Goal: Transaction & Acquisition: Purchase product/service

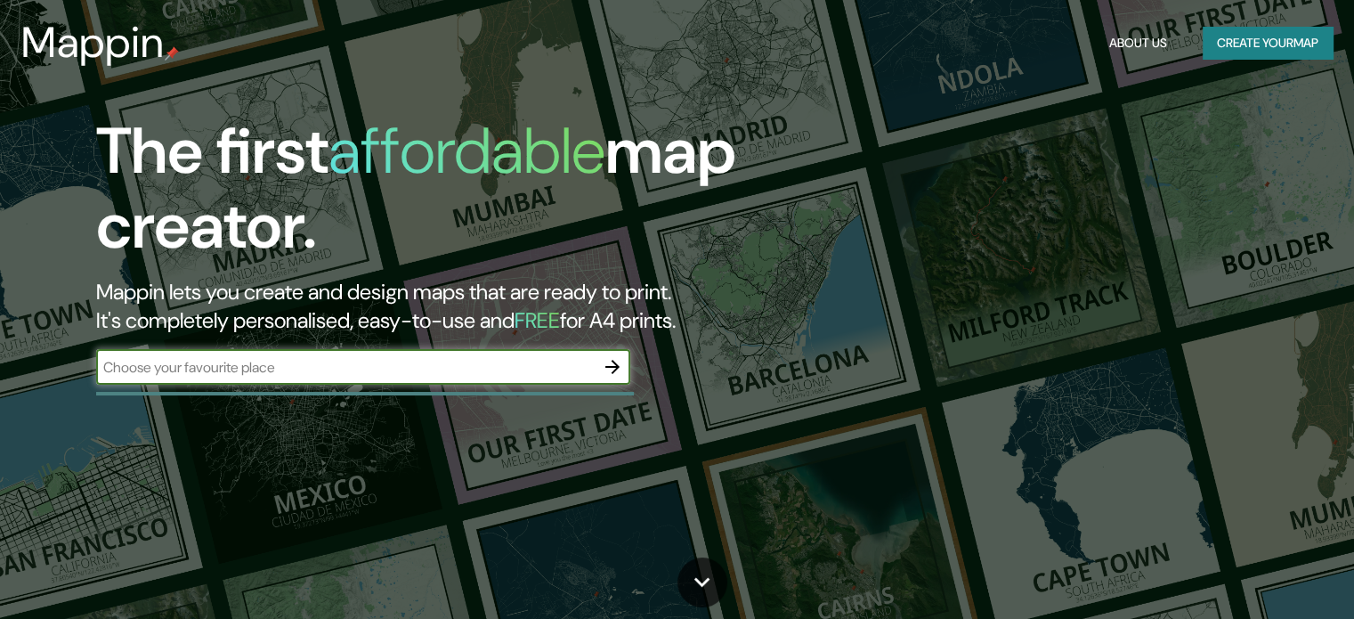
click at [344, 369] on input "text" at bounding box center [345, 367] width 498 height 20
type input "c"
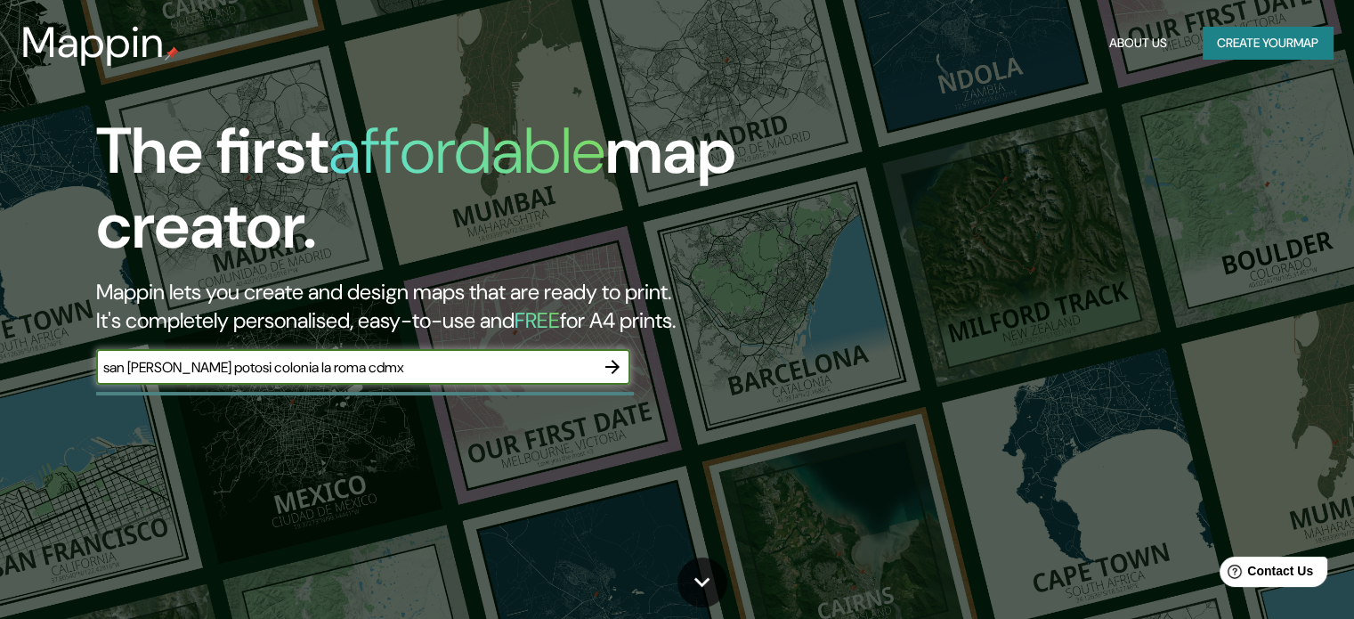
type input "san [PERSON_NAME] potosi colonia la roma cdmx"
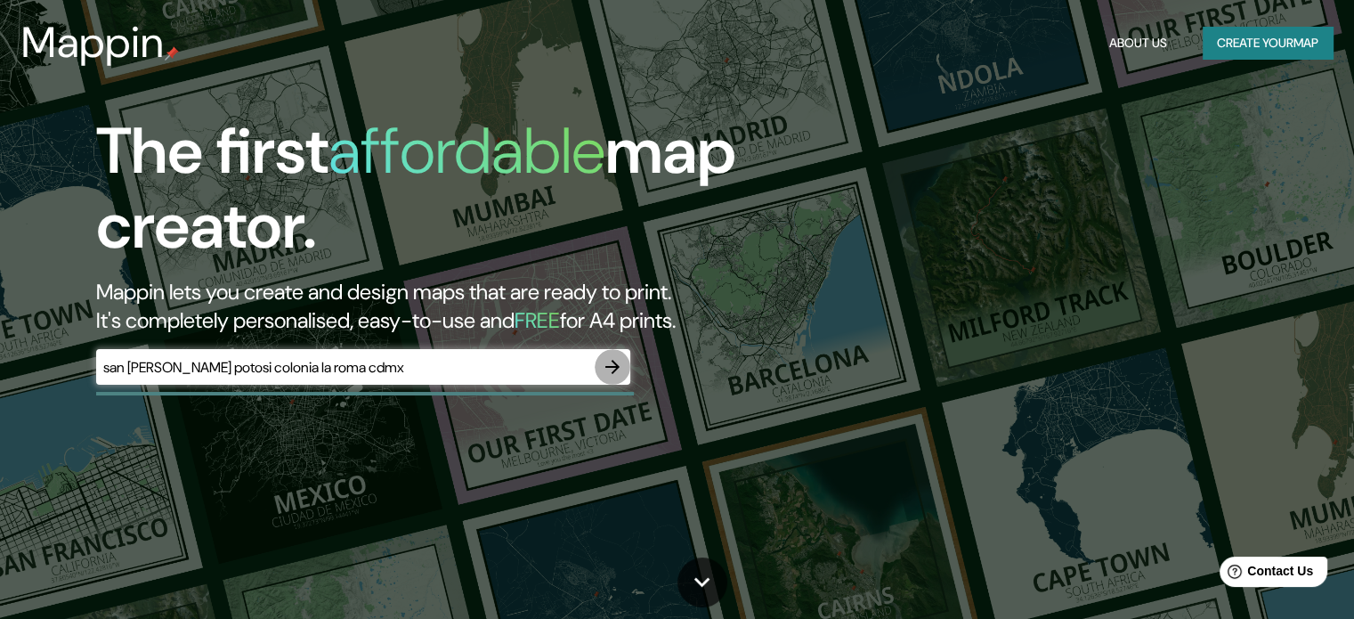
click at [611, 364] on icon "button" at bounding box center [612, 366] width 21 height 21
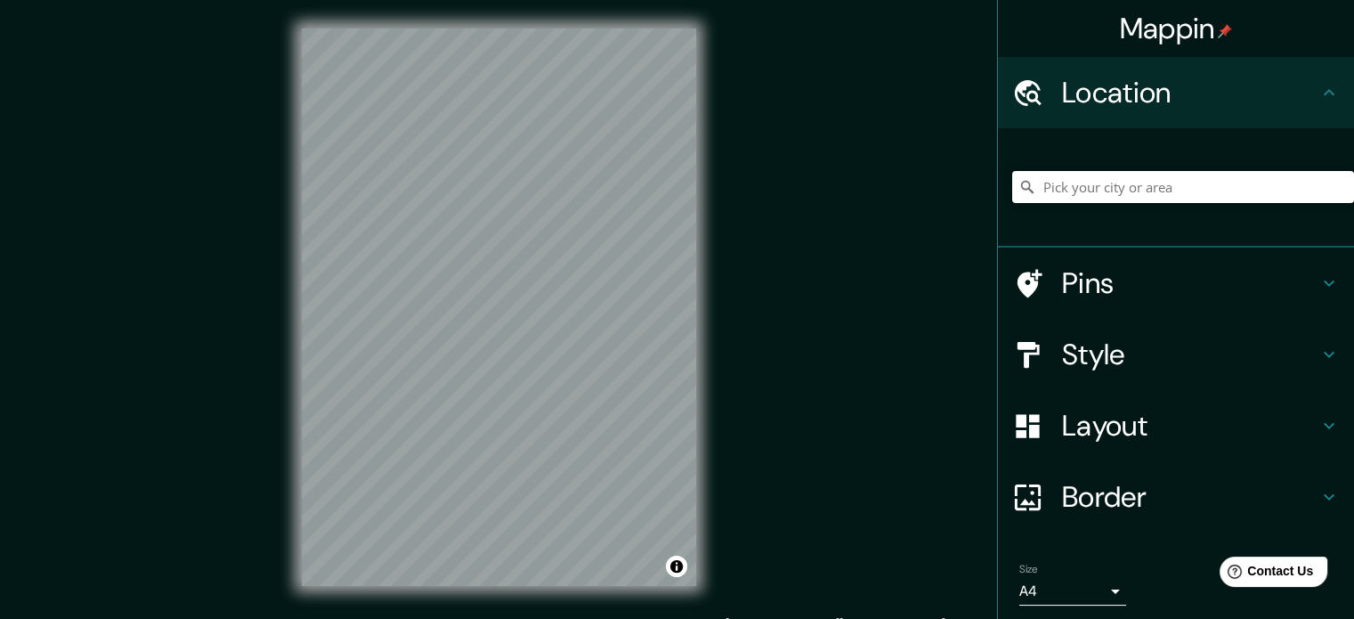
click at [1150, 181] on input "Pick your city or area" at bounding box center [1183, 187] width 342 height 32
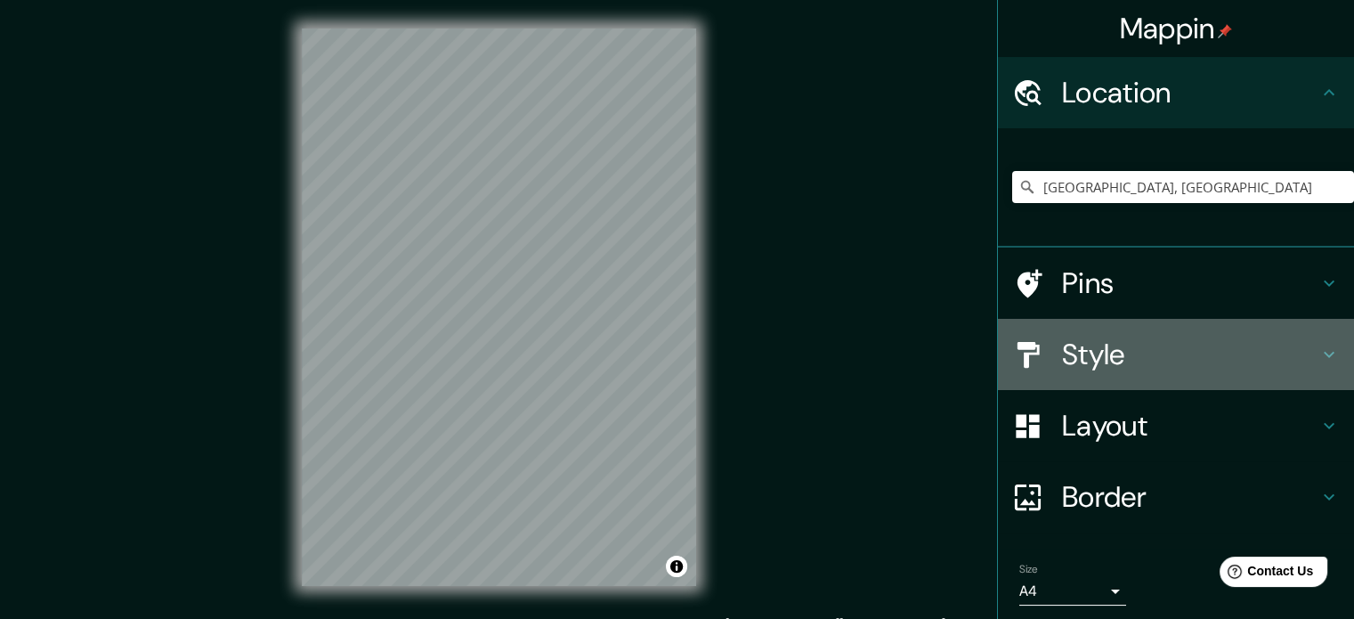
click at [1192, 360] on h4 "Style" at bounding box center [1190, 354] width 256 height 36
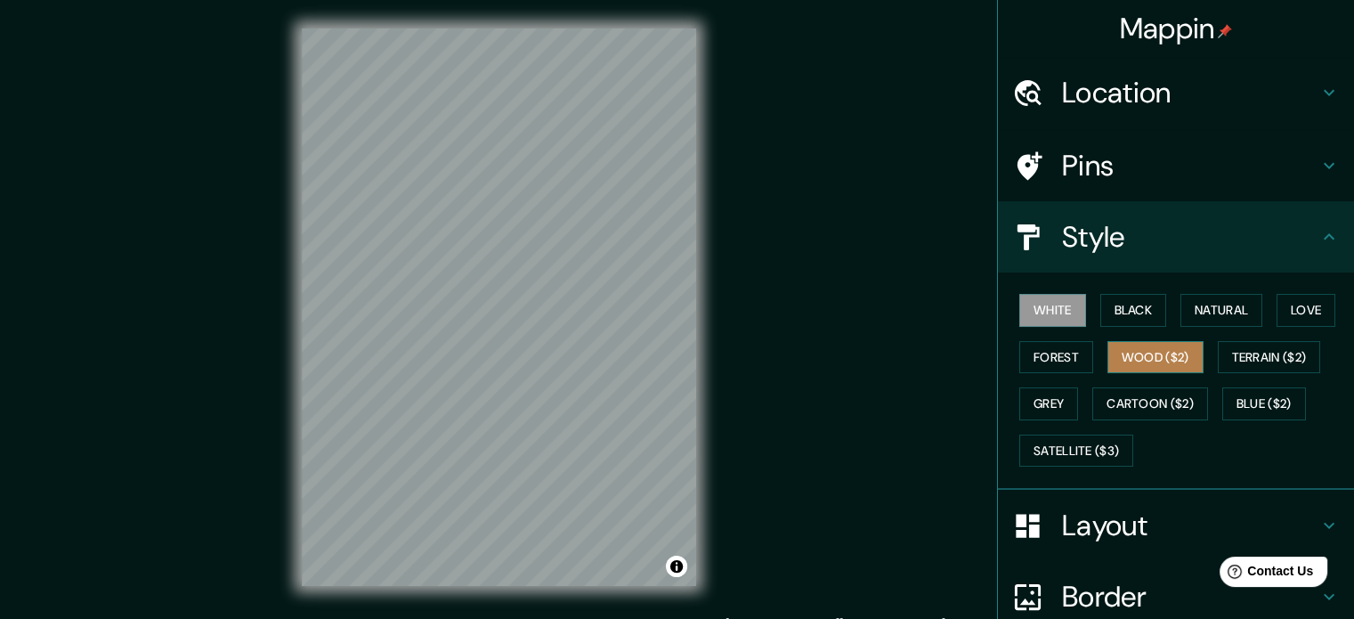
click at [1154, 344] on button "Wood ($2)" at bounding box center [1155, 357] width 96 height 33
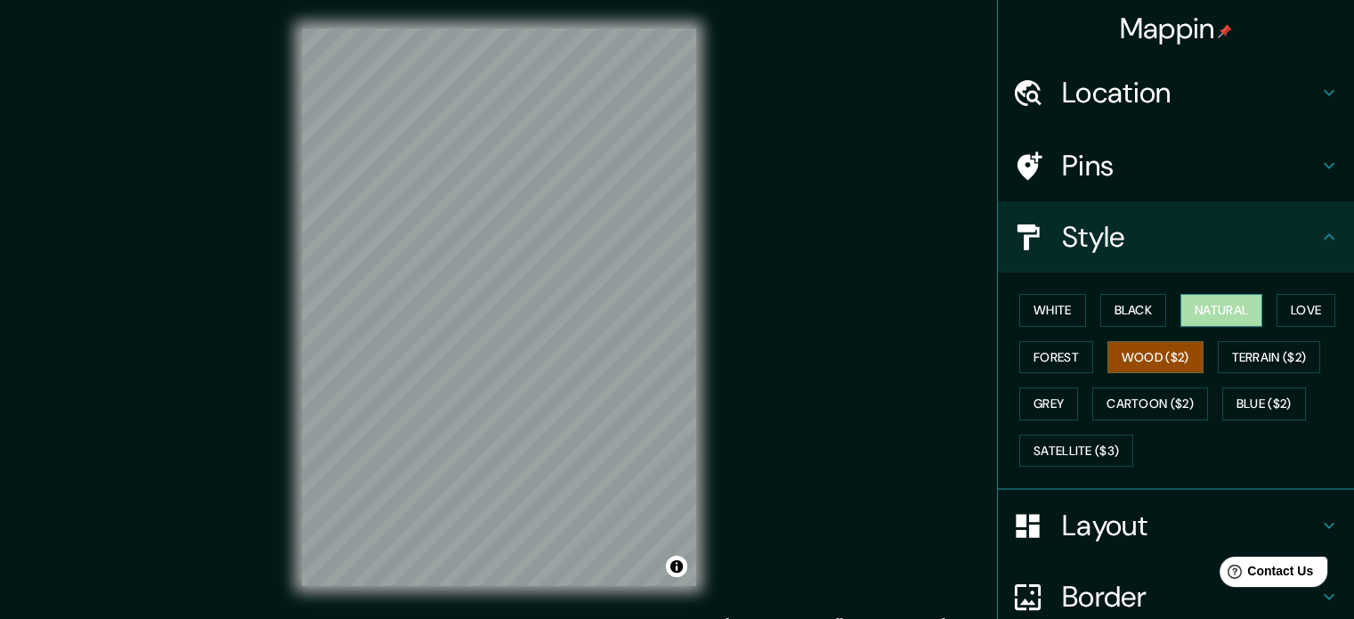
click at [1219, 299] on button "Natural" at bounding box center [1221, 310] width 82 height 33
click at [1311, 310] on button "Love" at bounding box center [1305, 310] width 59 height 33
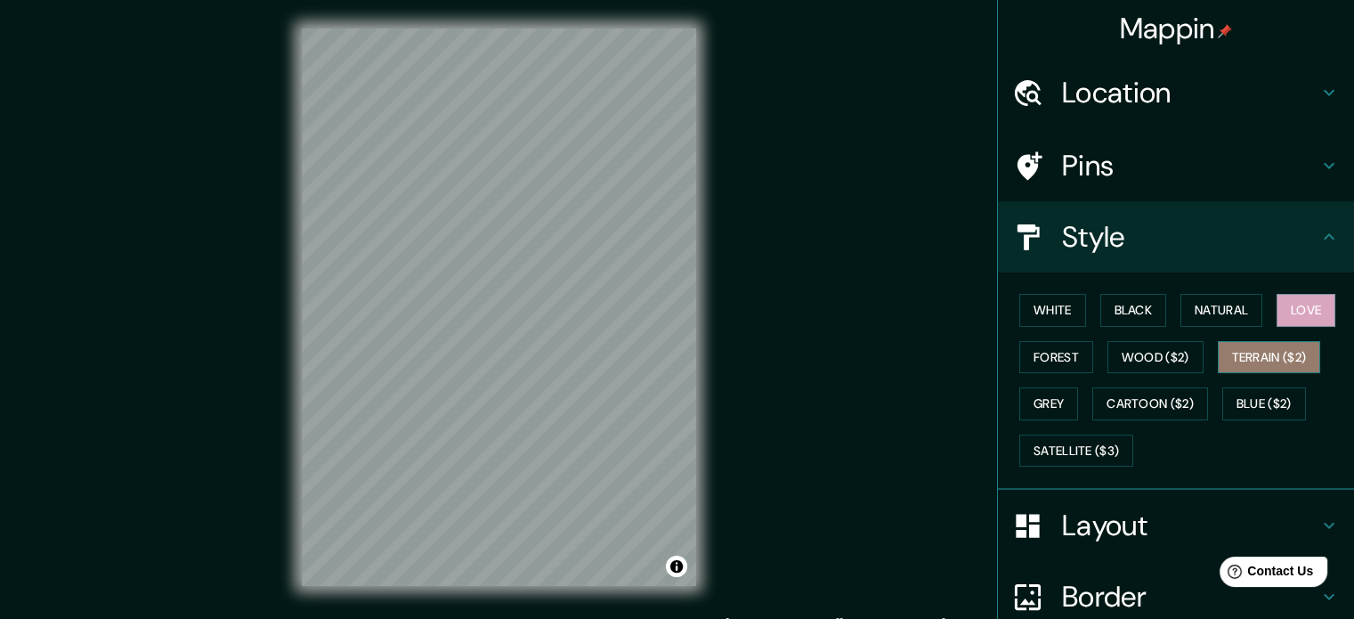
click at [1273, 359] on button "Terrain ($2)" at bounding box center [1269, 357] width 103 height 33
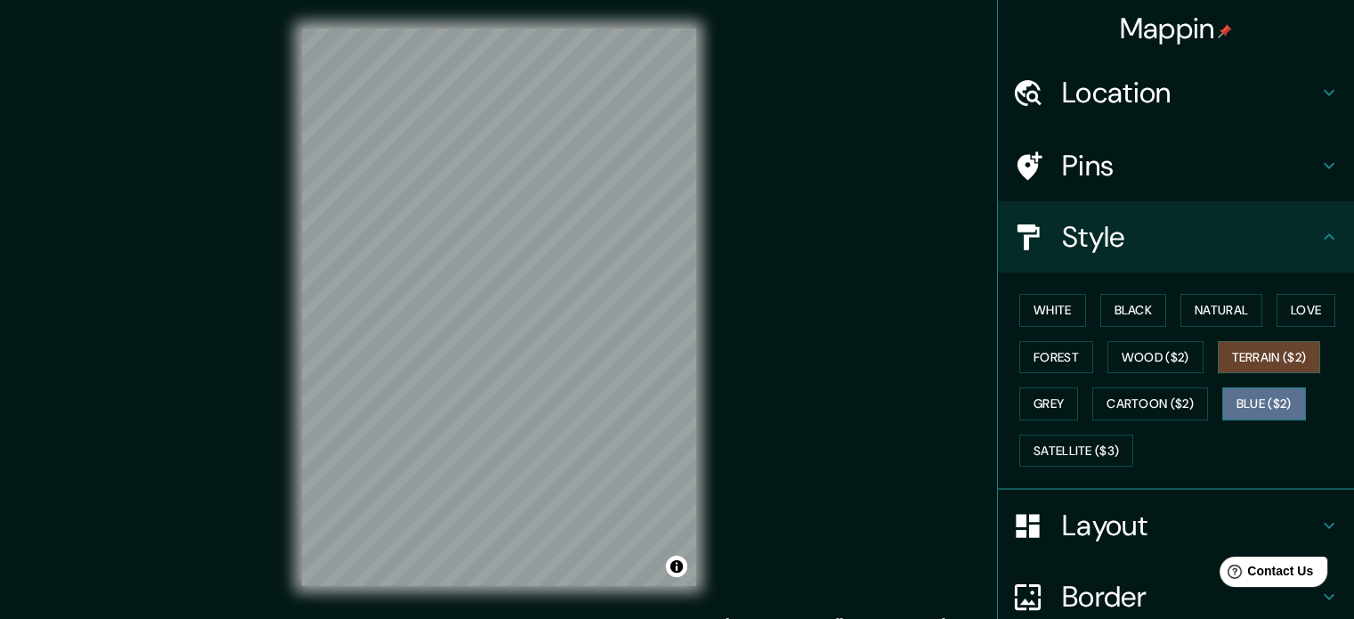
click at [1252, 402] on button "Blue ($2)" at bounding box center [1264, 403] width 84 height 33
click at [1019, 344] on button "Forest" at bounding box center [1056, 357] width 74 height 33
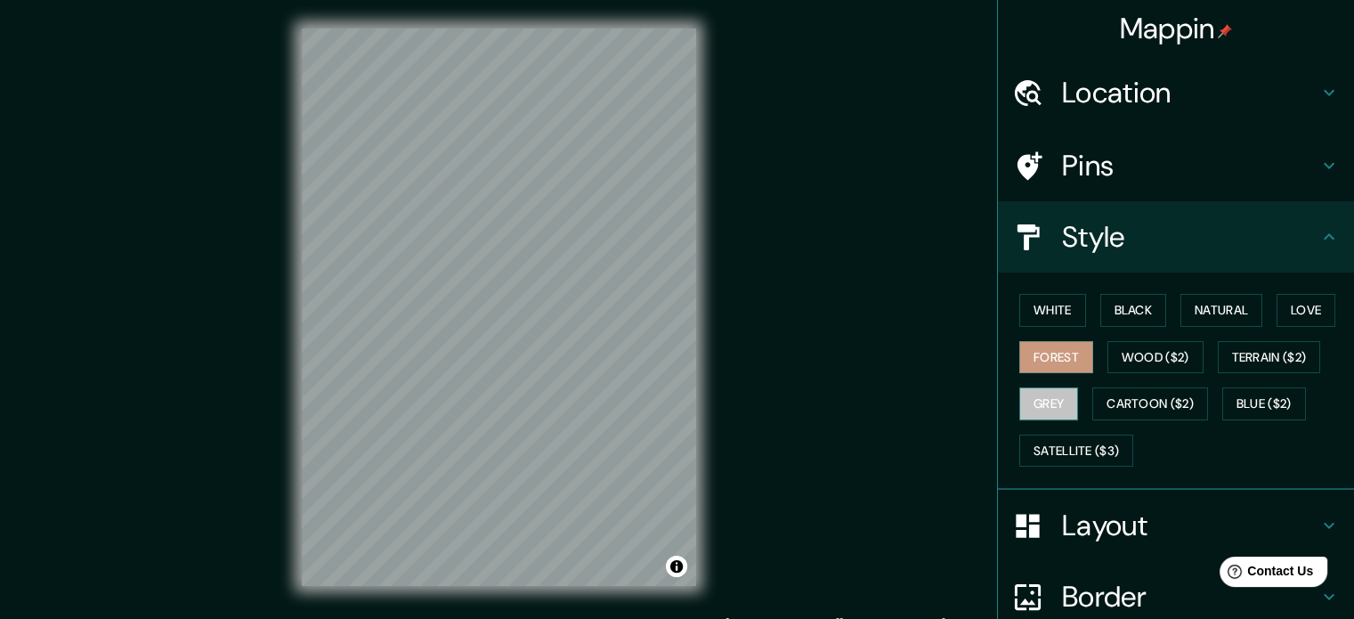
click at [1027, 407] on button "Grey" at bounding box center [1048, 403] width 59 height 33
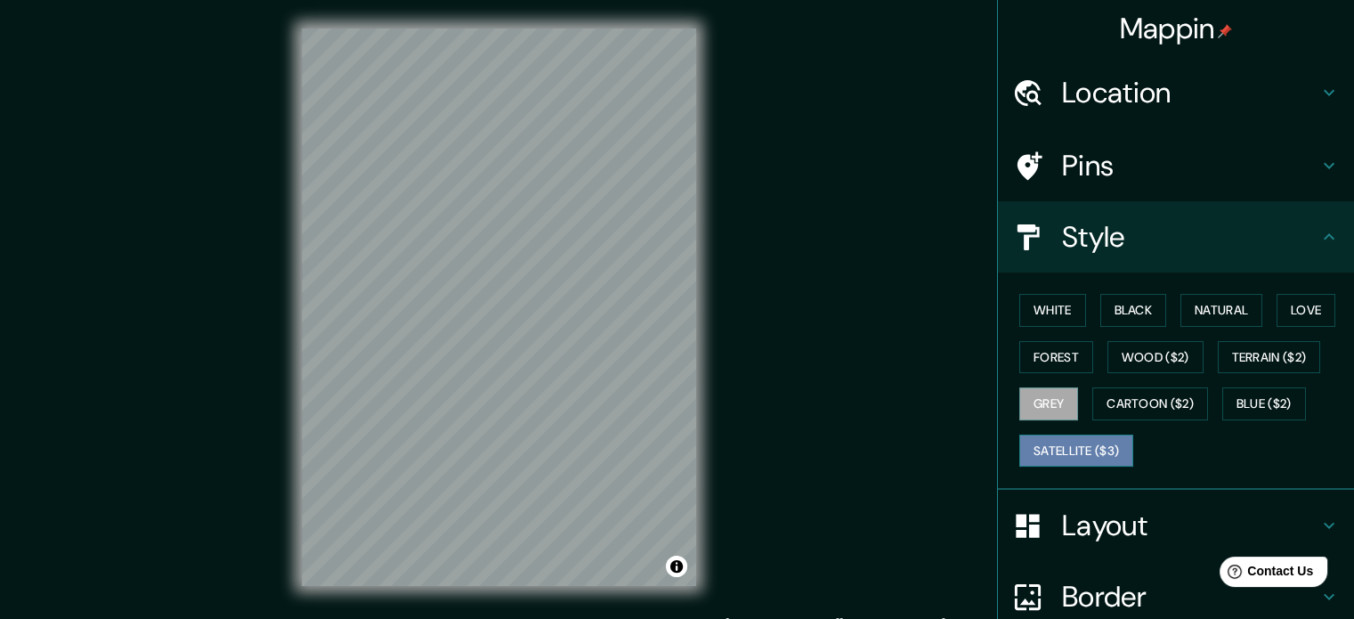
click at [1062, 457] on button "Satellite ($3)" at bounding box center [1076, 450] width 114 height 33
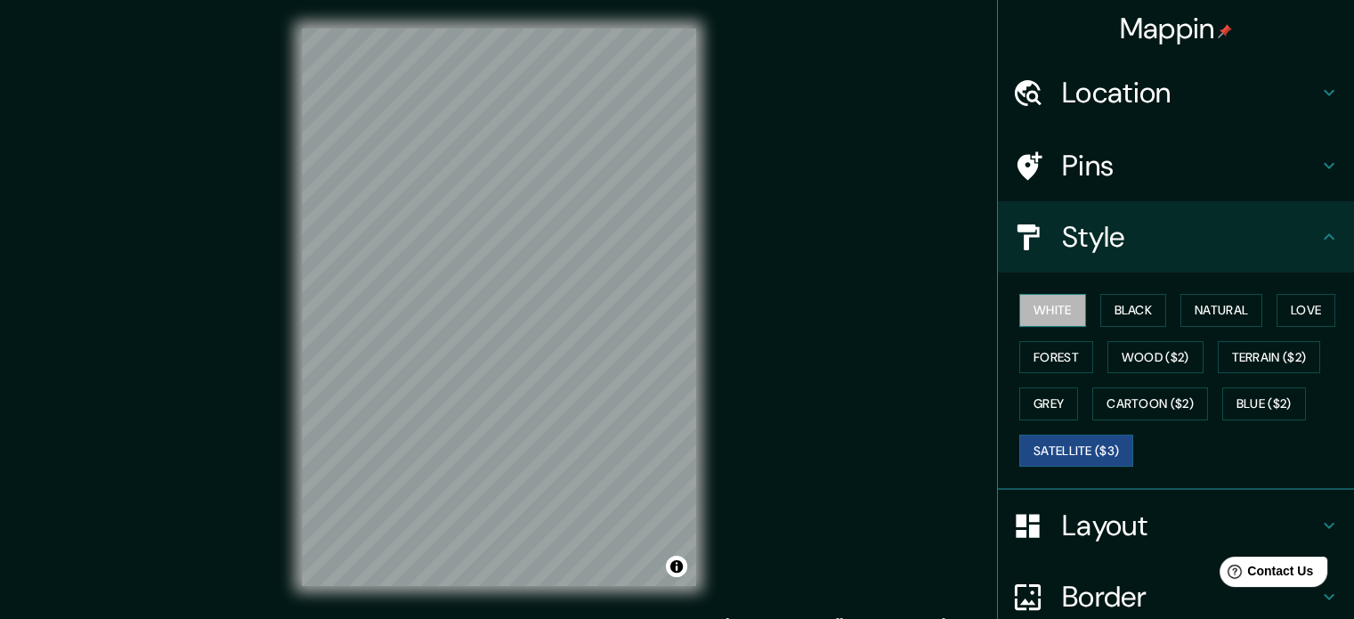
click at [1040, 300] on button "White" at bounding box center [1052, 310] width 67 height 33
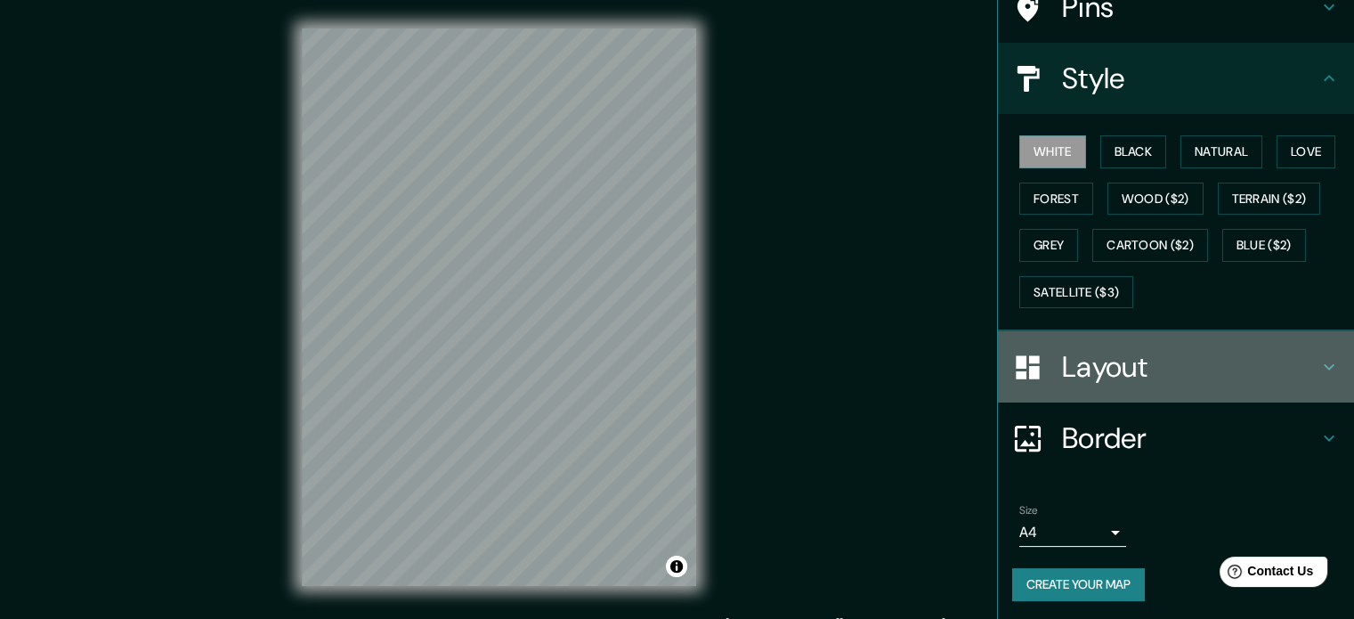
click at [1206, 352] on h4 "Layout" at bounding box center [1190, 367] width 256 height 36
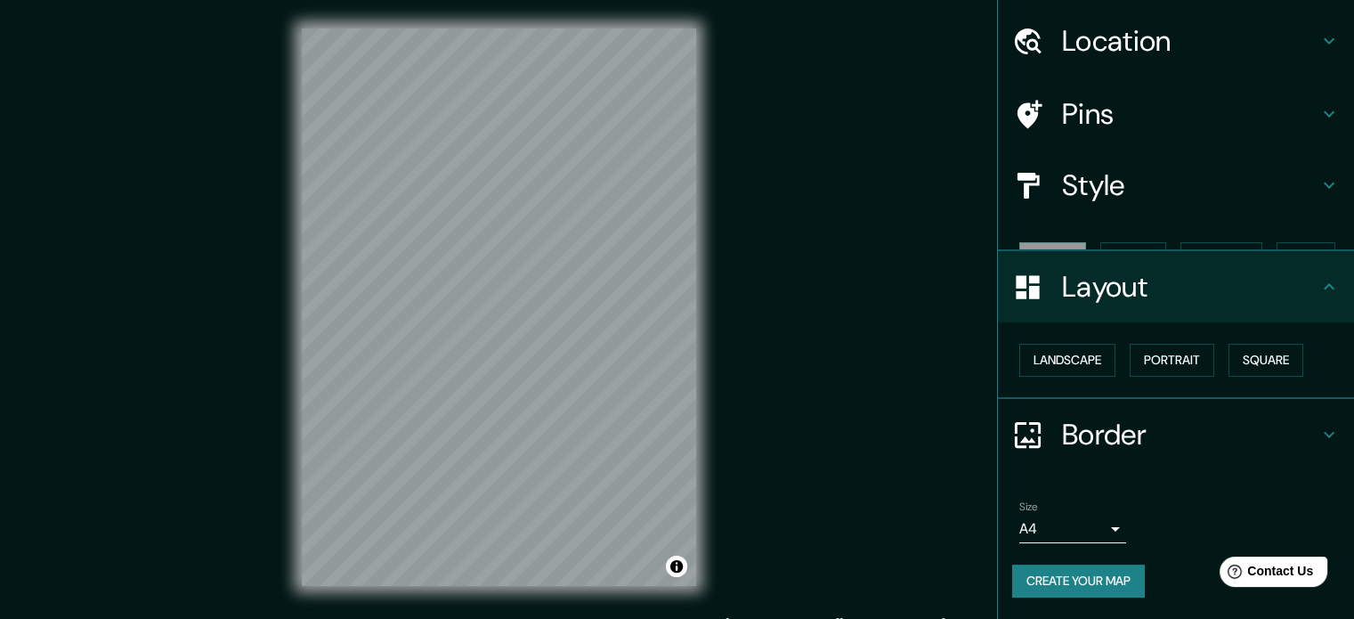
scroll to position [20, 0]
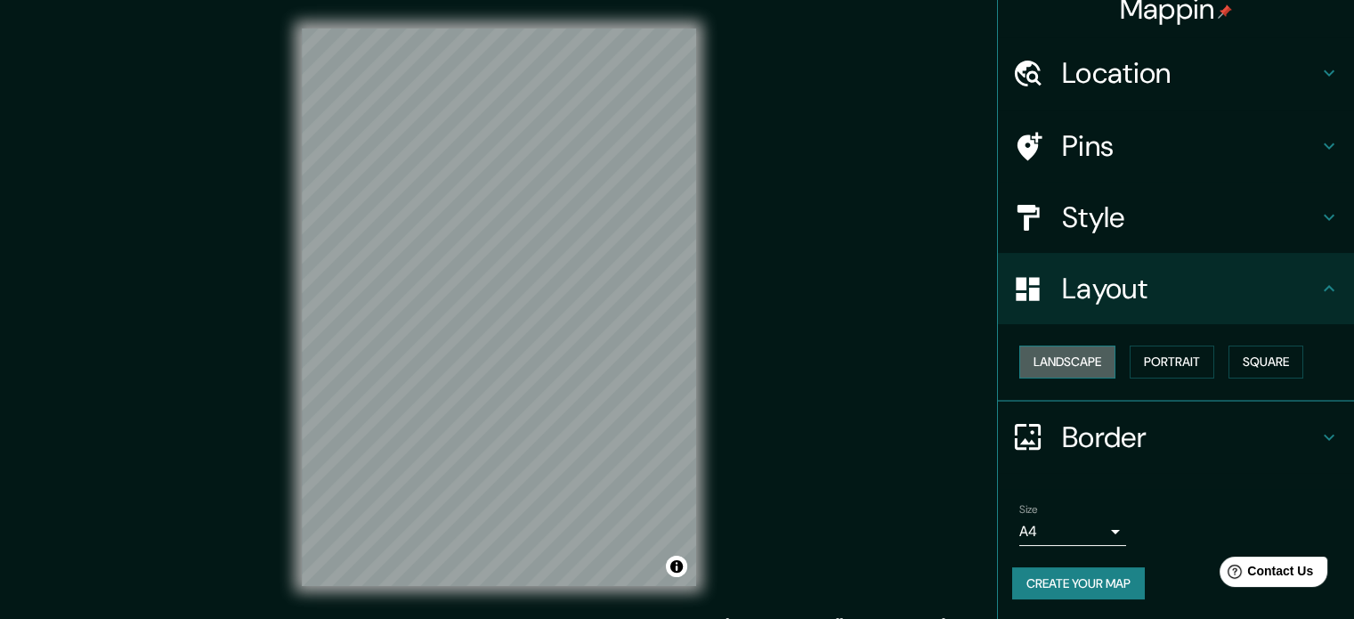
click at [1023, 346] on button "Landscape" at bounding box center [1067, 361] width 96 height 33
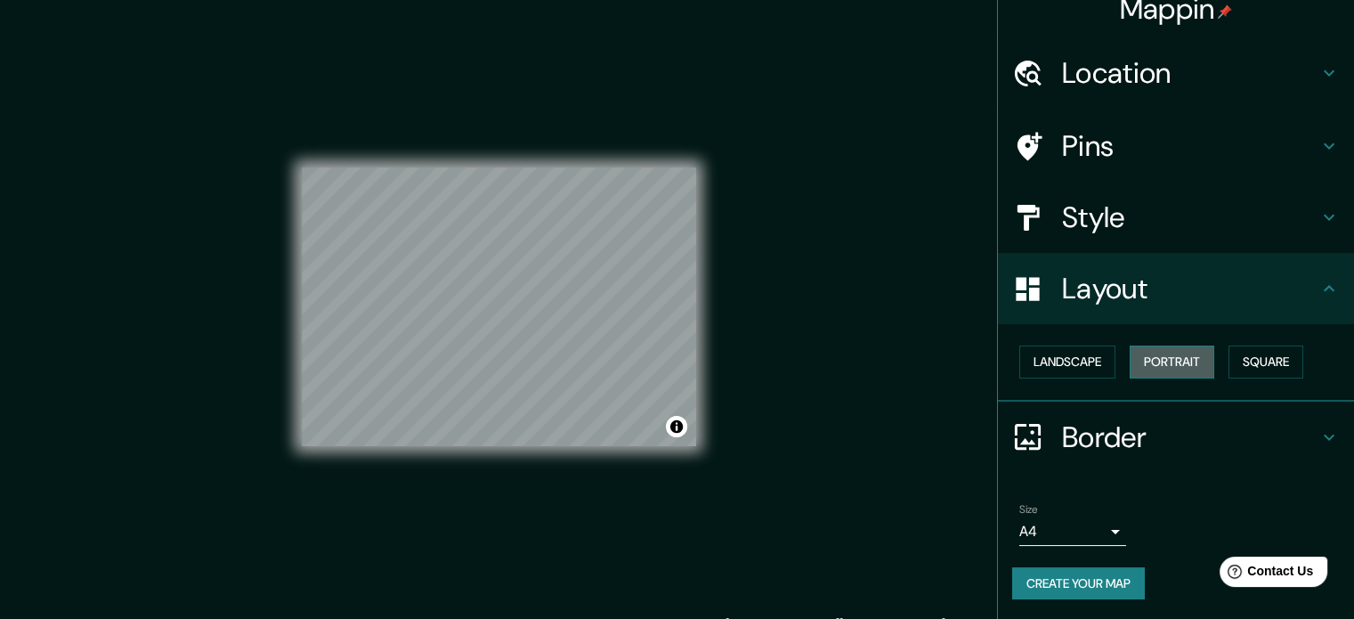
click at [1165, 362] on button "Portrait" at bounding box center [1171, 361] width 85 height 33
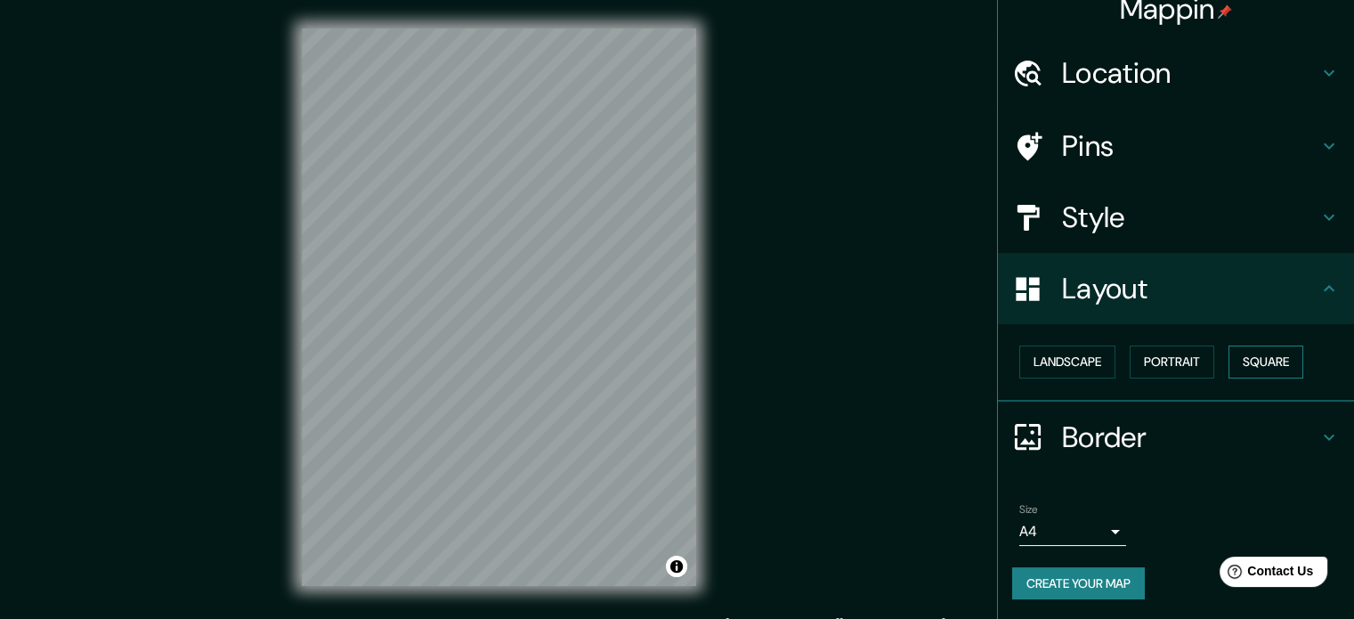
drag, startPoint x: 1300, startPoint y: 362, endPoint x: 1255, endPoint y: 352, distance: 46.6
click at [1255, 352] on div "Landscape [GEOGRAPHIC_DATA]" at bounding box center [1183, 361] width 342 height 47
click at [1255, 352] on button "Square" at bounding box center [1265, 361] width 75 height 33
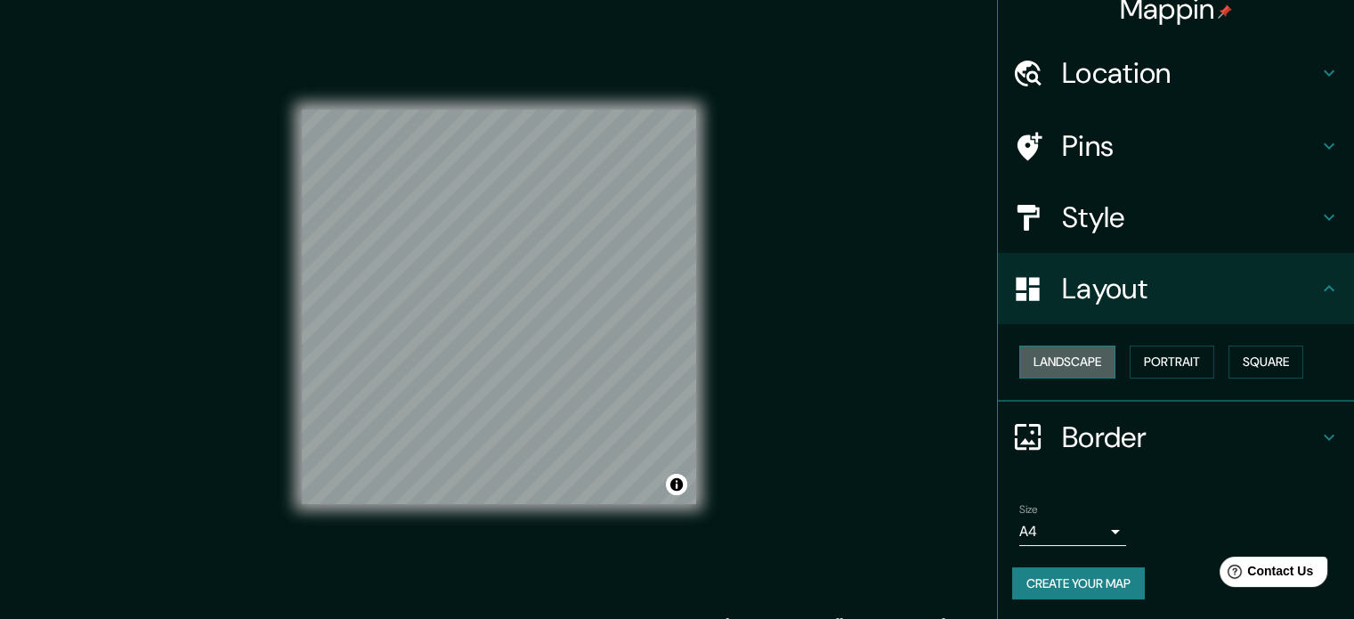
click at [1050, 352] on button "Landscape" at bounding box center [1067, 361] width 96 height 33
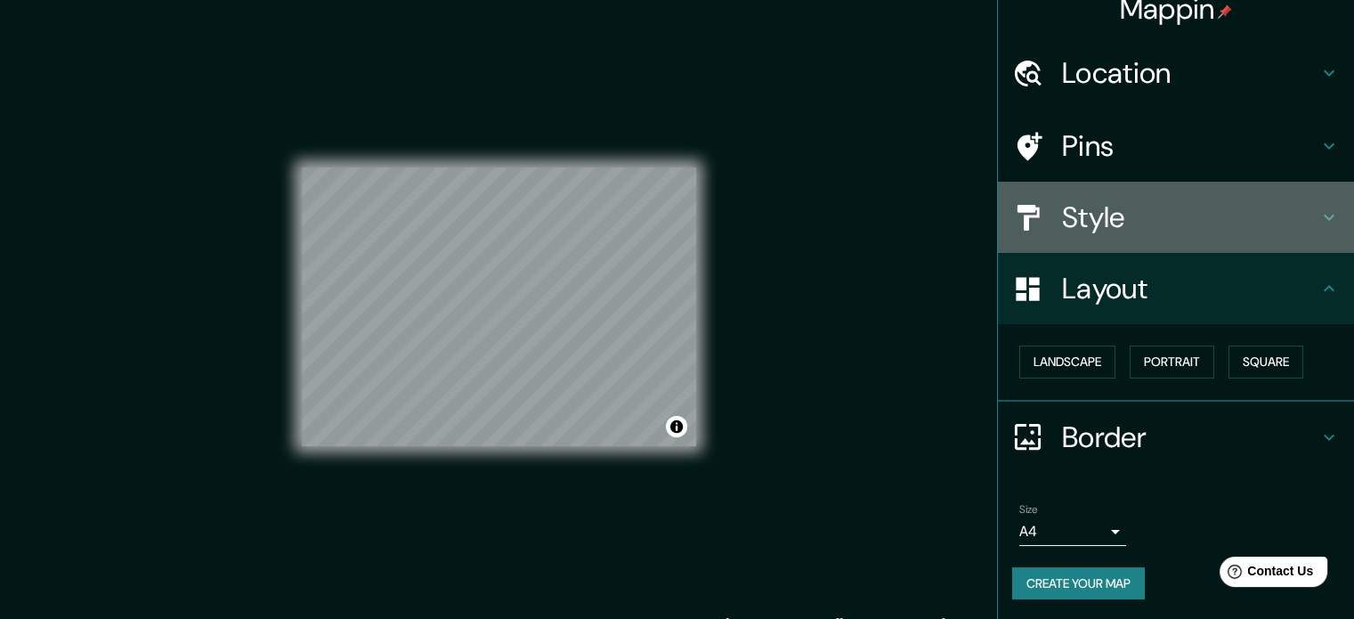
click at [1222, 206] on h4 "Style" at bounding box center [1190, 217] width 256 height 36
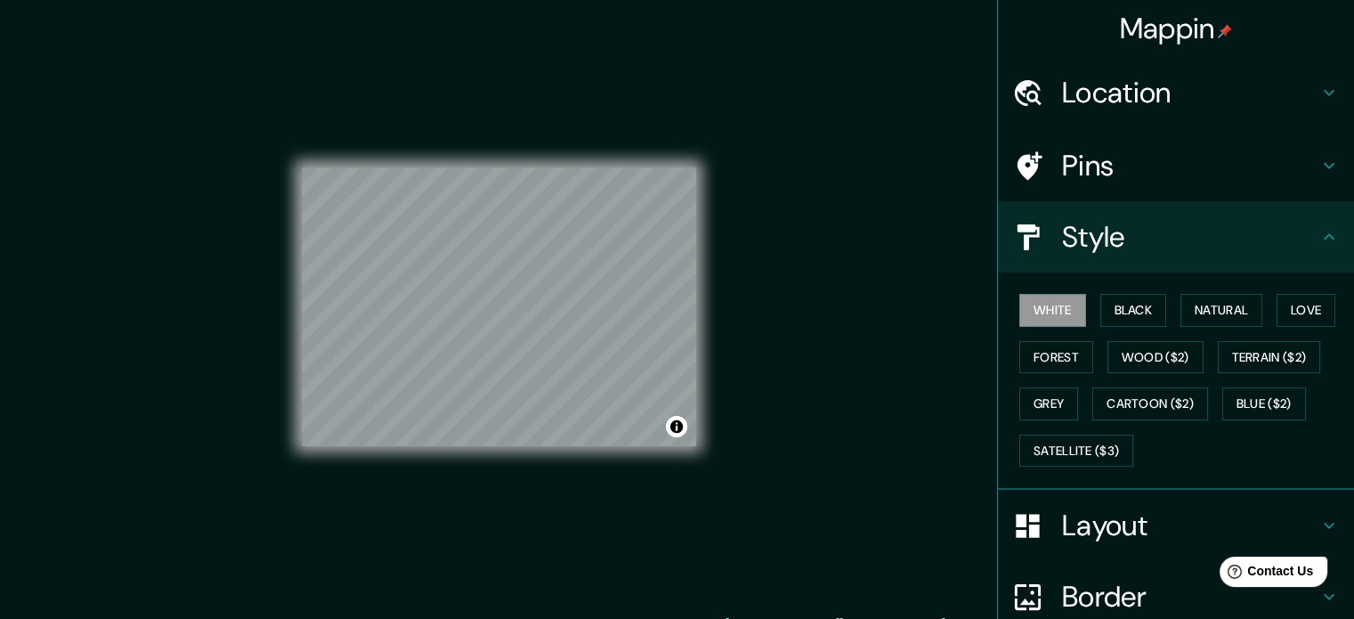
scroll to position [0, 0]
click at [1128, 305] on button "Black" at bounding box center [1133, 310] width 67 height 33
click at [1216, 305] on button "Natural" at bounding box center [1221, 310] width 82 height 33
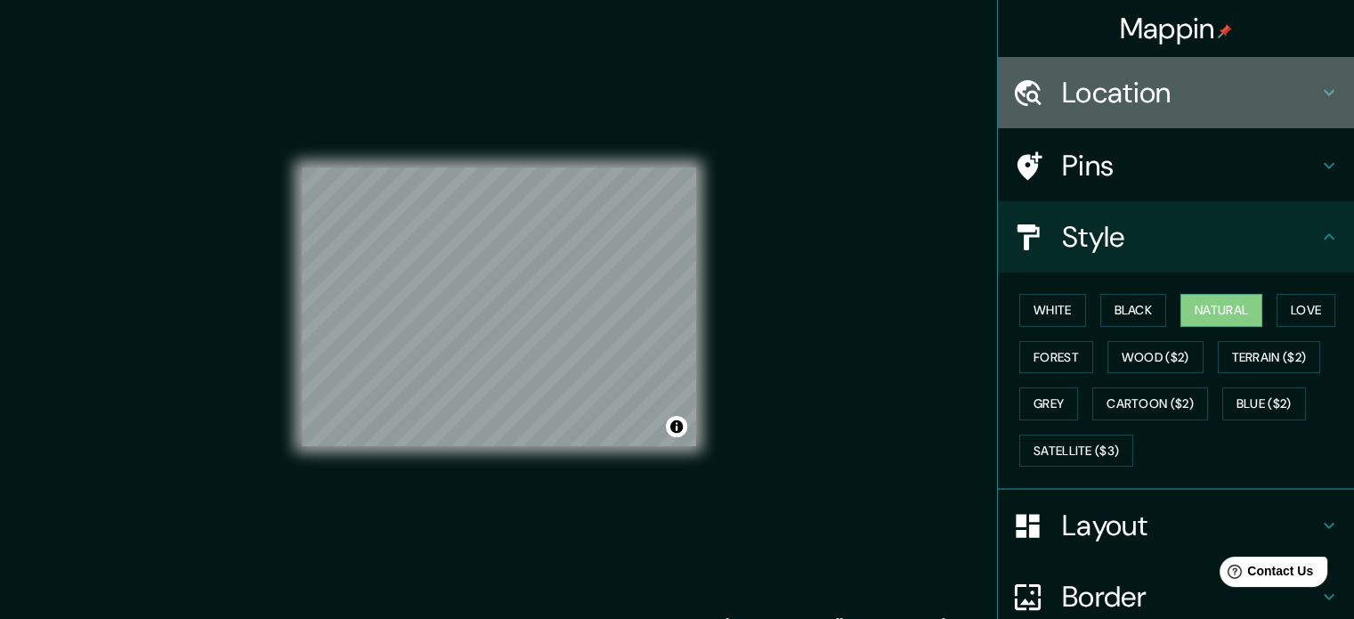
click at [1142, 95] on h4 "Location" at bounding box center [1190, 93] width 256 height 36
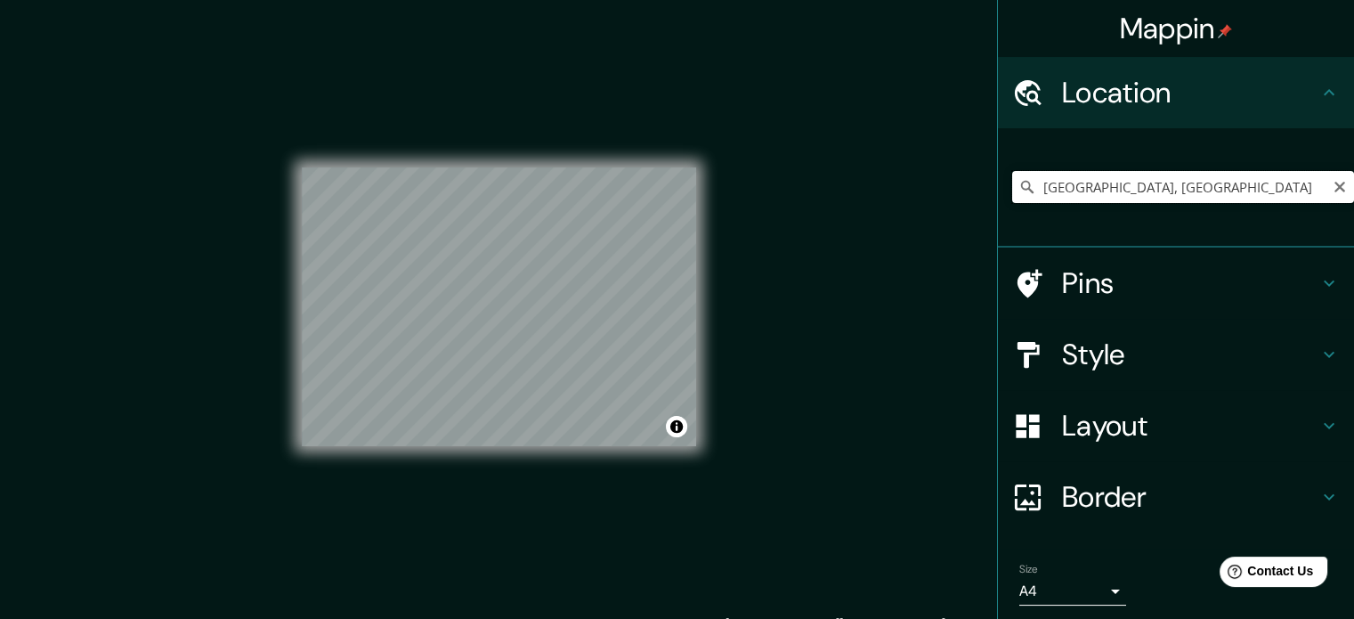
click at [1171, 202] on input "[GEOGRAPHIC_DATA], [GEOGRAPHIC_DATA]" at bounding box center [1183, 187] width 342 height 32
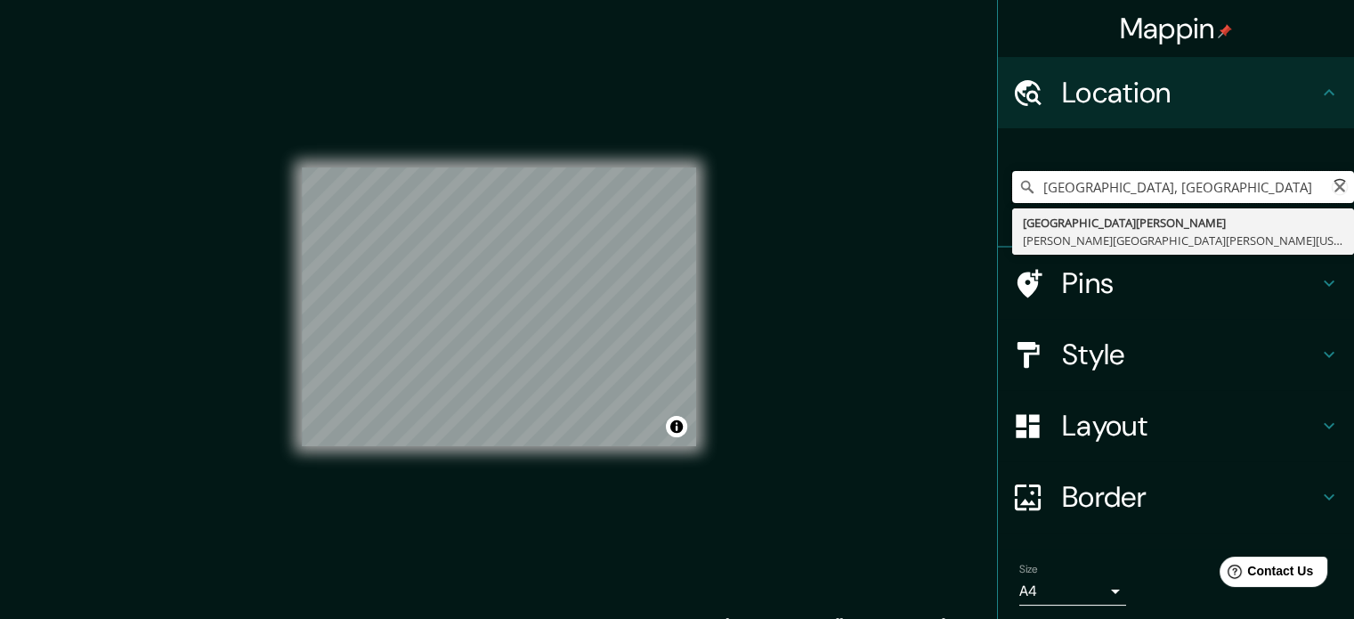
type input "[STREET_ADDRESS][PERSON_NAME][PERSON_NAME][PERSON_NAME][US_STATE]"
